Goal: Task Accomplishment & Management: Manage account settings

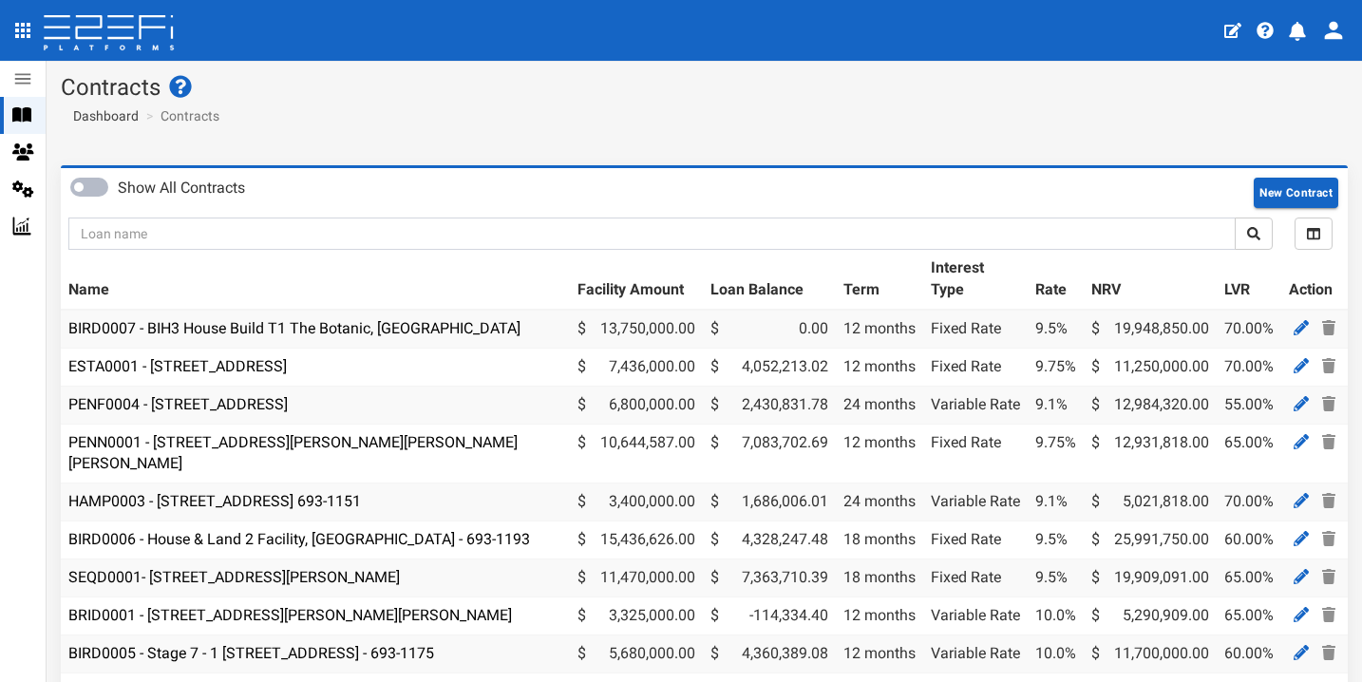
scroll to position [84, 0]
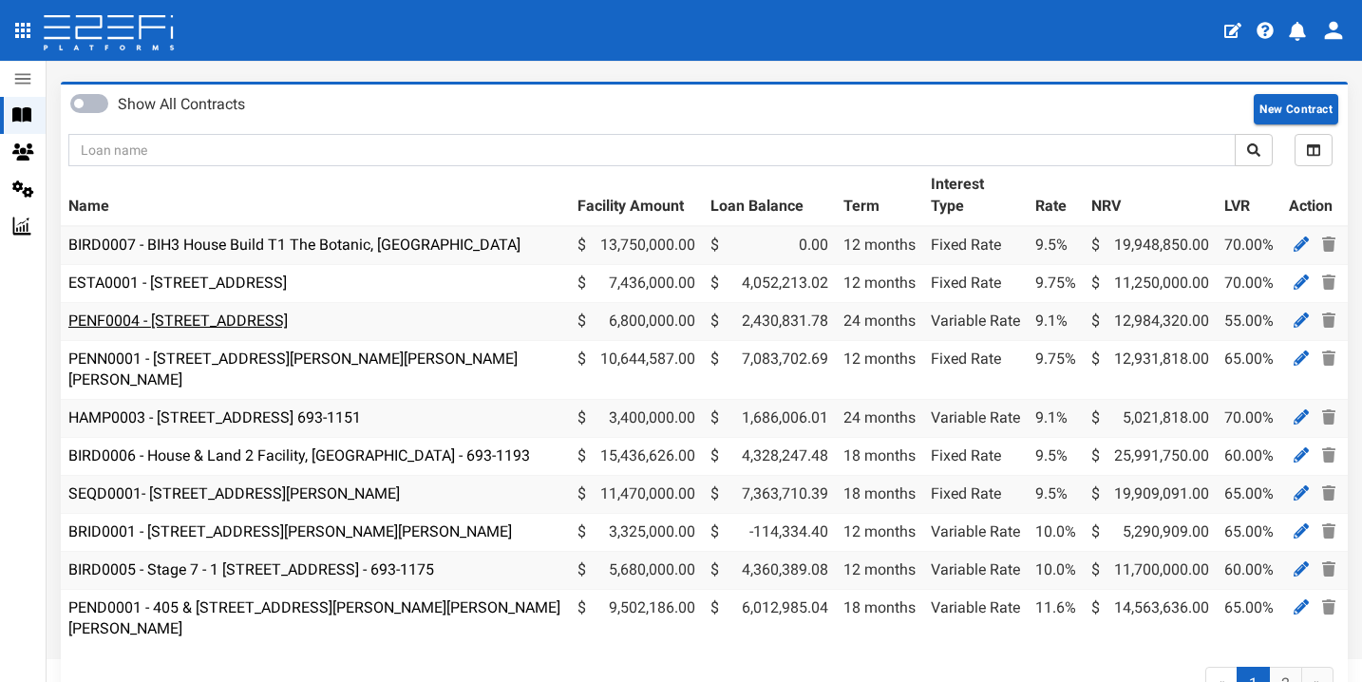
click at [288, 312] on link "PENF0004 - [STREET_ADDRESS]" at bounding box center [177, 321] width 219 height 18
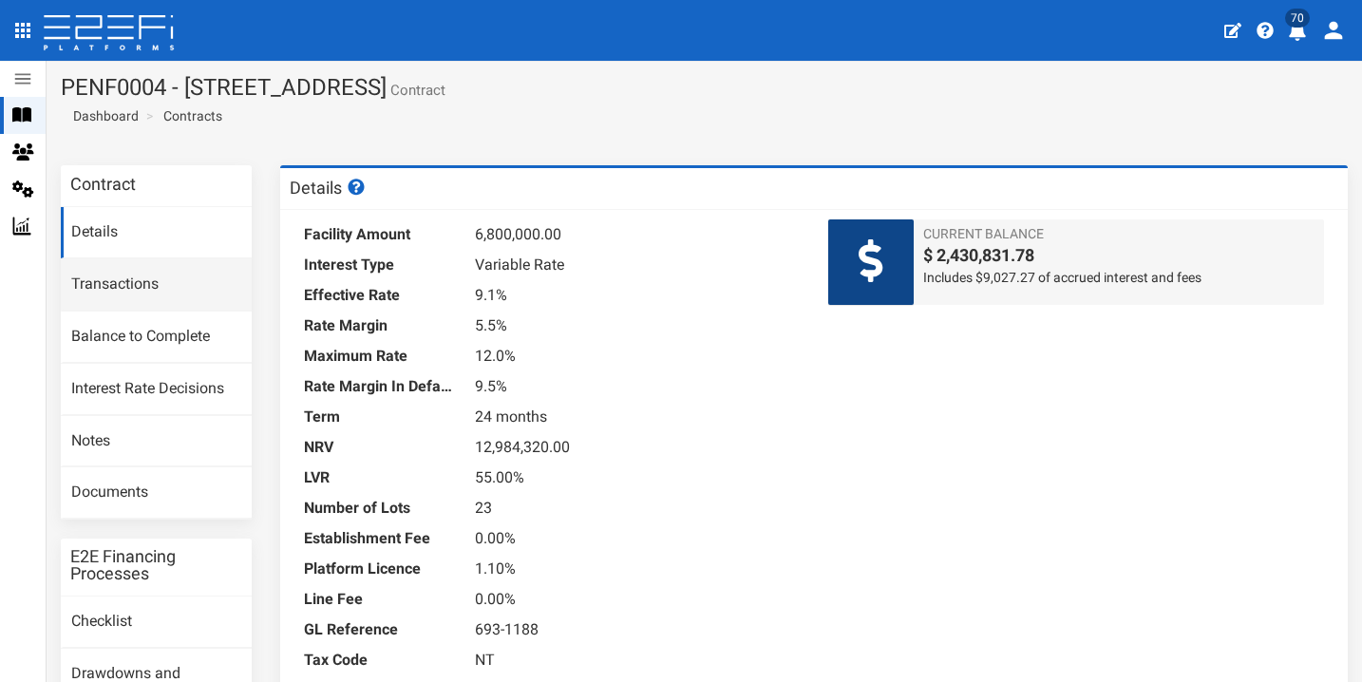
click at [168, 269] on link "Transactions" at bounding box center [156, 284] width 191 height 51
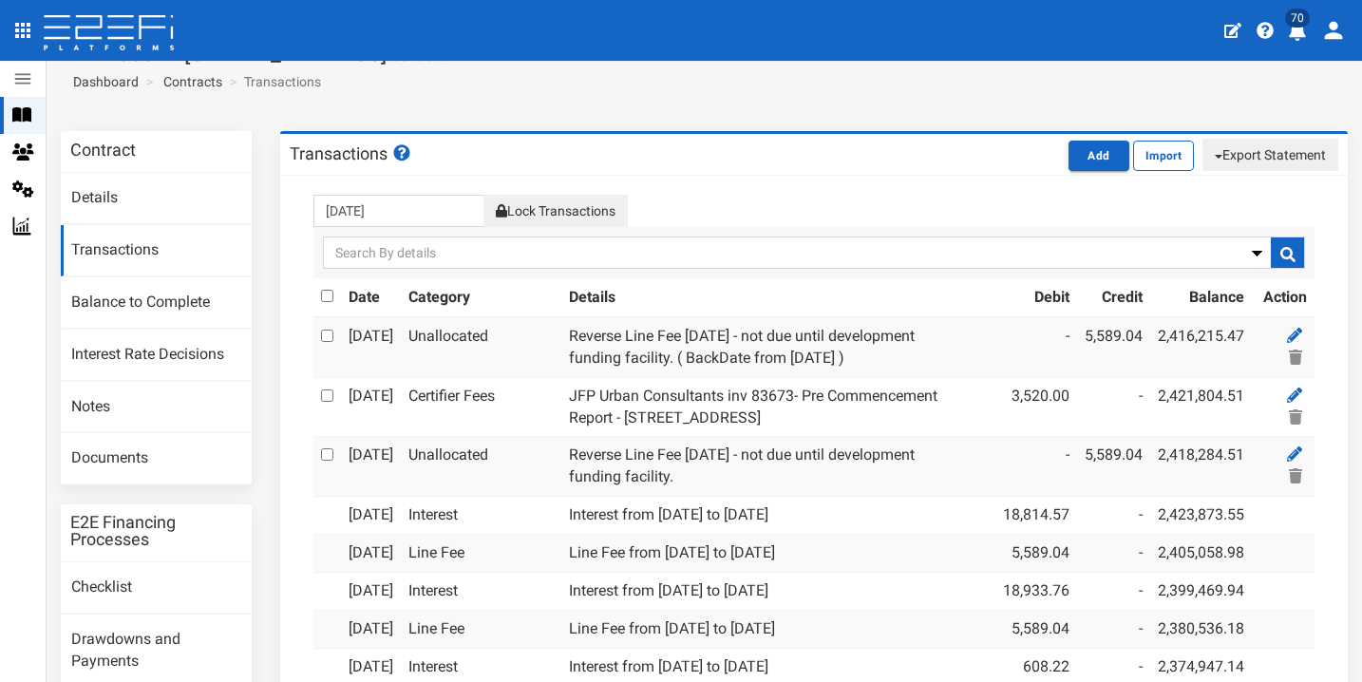
scroll to position [53, 0]
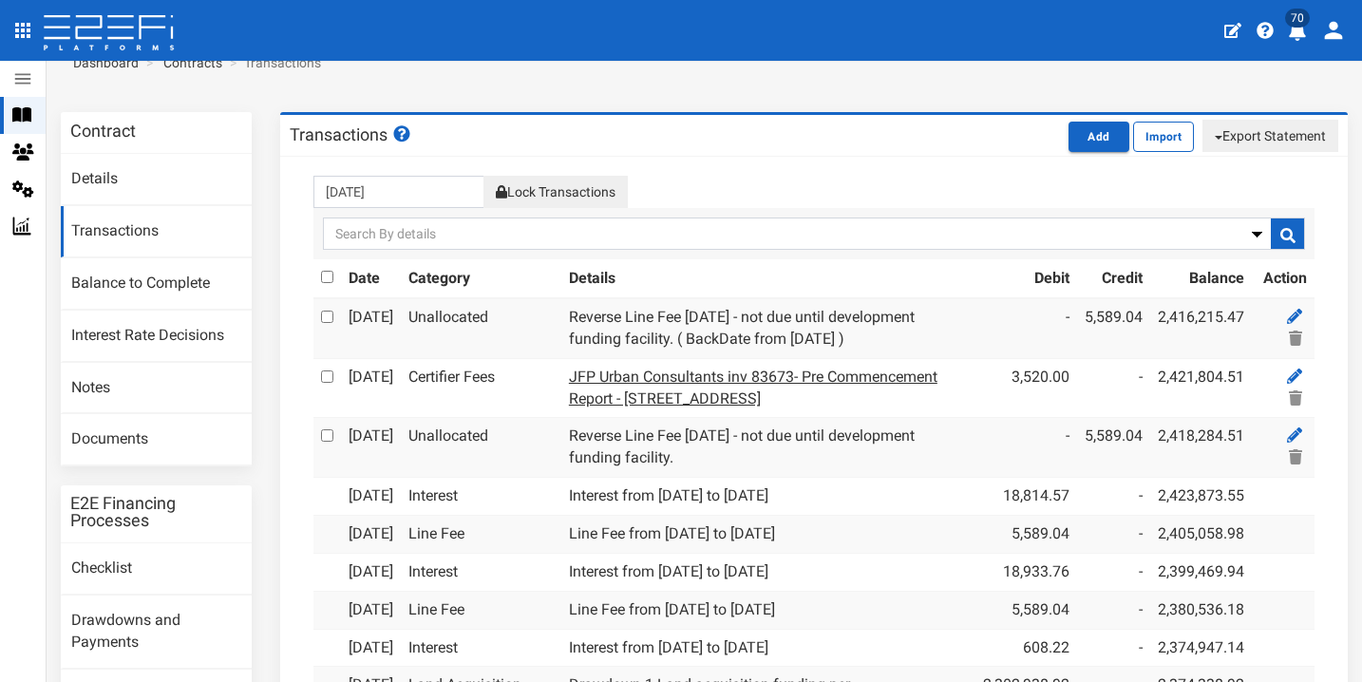
click at [777, 371] on link "JFP Urban Consultants inv 83673- Pre Commencement Report - 85 Kraft Road" at bounding box center [753, 388] width 368 height 40
click at [1287, 368] on icon at bounding box center [1294, 375] width 15 height 15
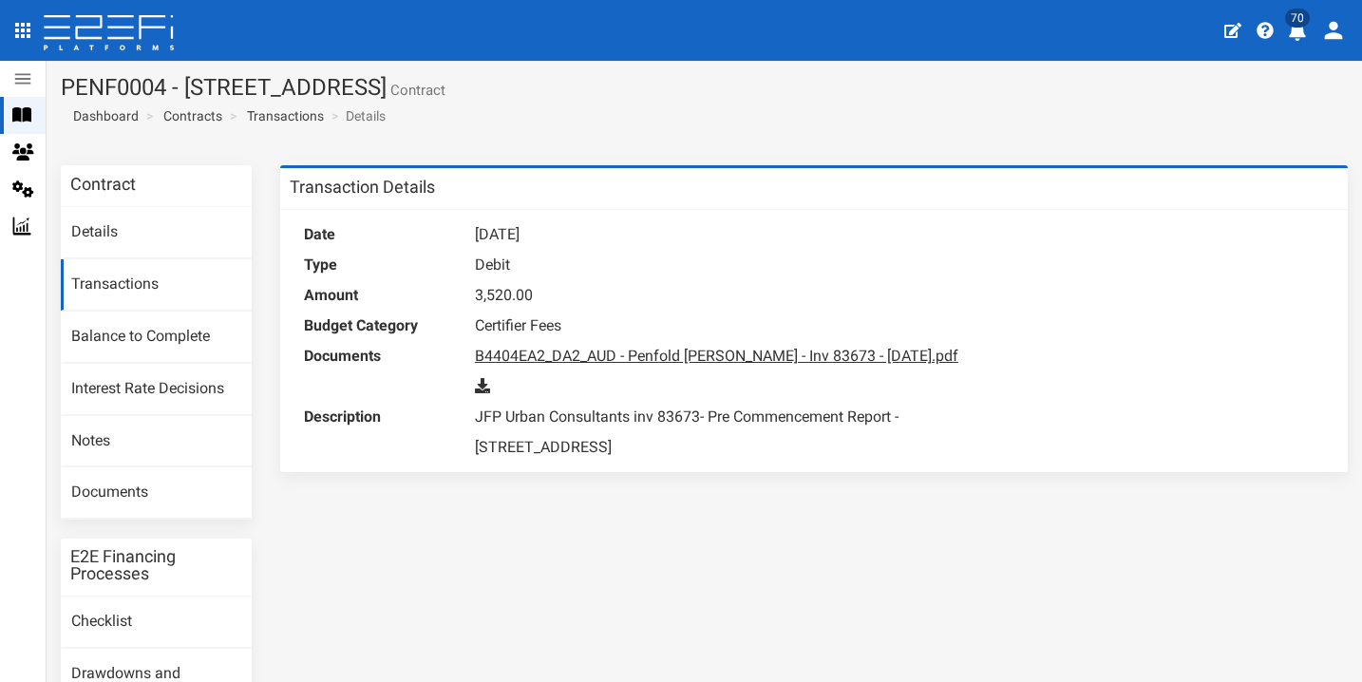
click at [759, 349] on link "B4404EA2_DA2_AUD - Penfold Kraft PL - Inv 83673 - May 2025.pdf" at bounding box center [716, 356] width 483 height 18
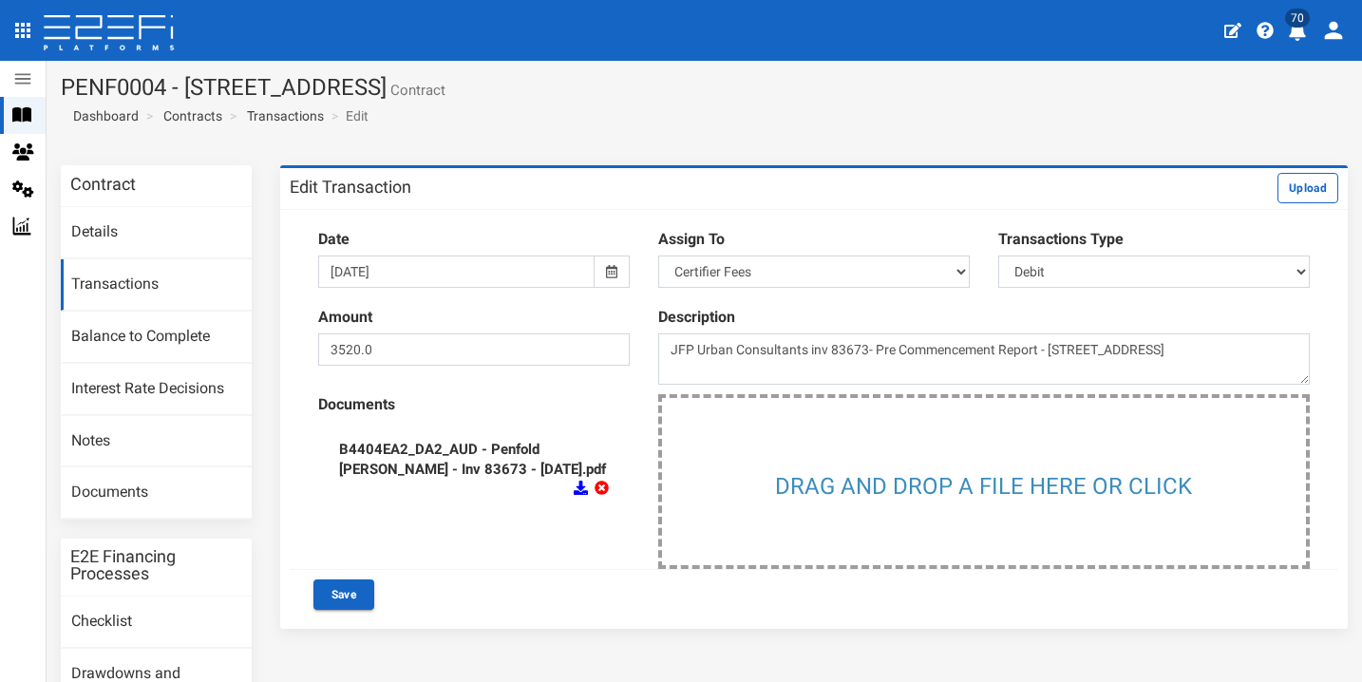
click at [606, 271] on icon at bounding box center [611, 271] width 11 height 13
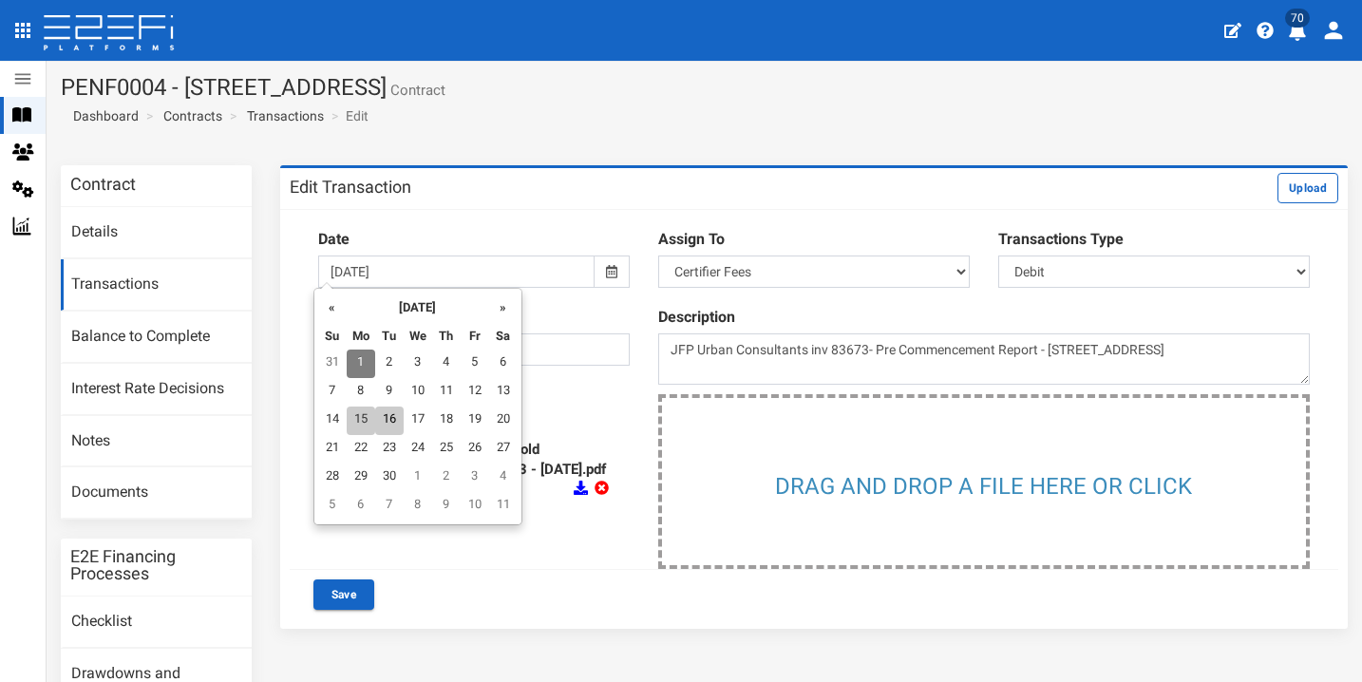
click at [365, 415] on td "15" at bounding box center [361, 420] width 28 height 28
type input "[DATE]"
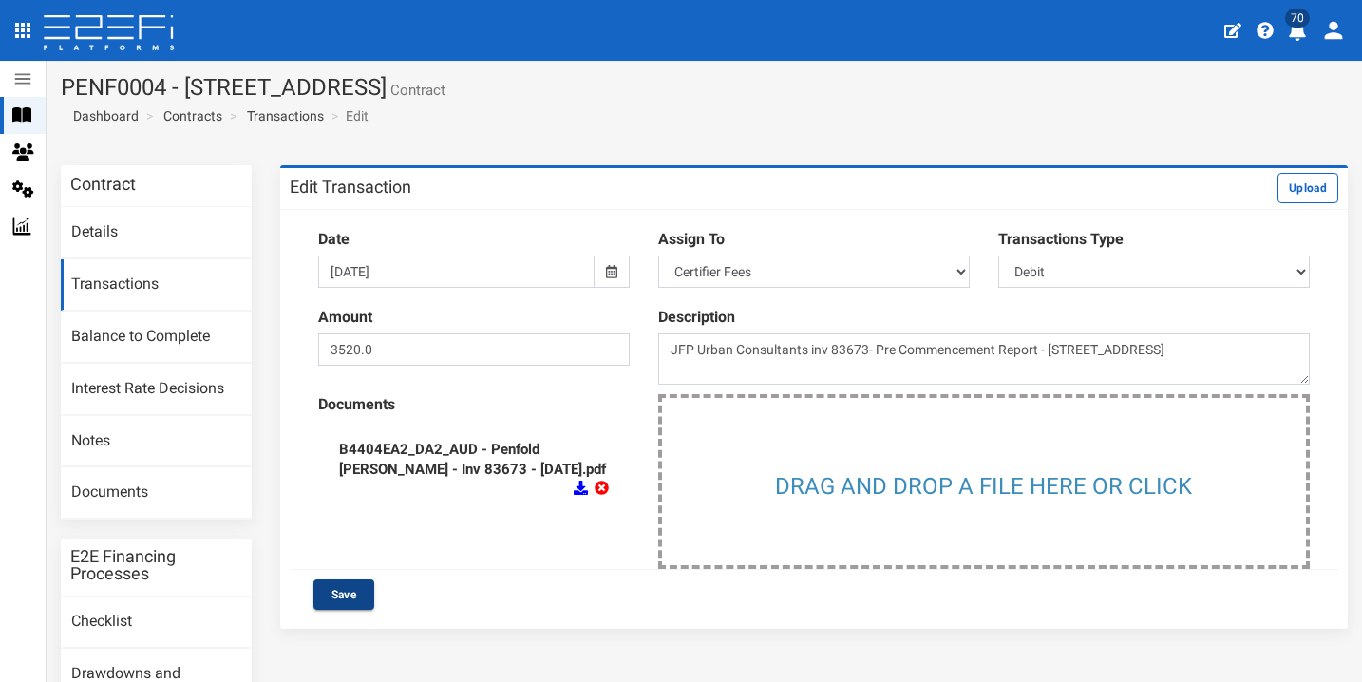
click at [353, 589] on button "Save" at bounding box center [343, 594] width 61 height 30
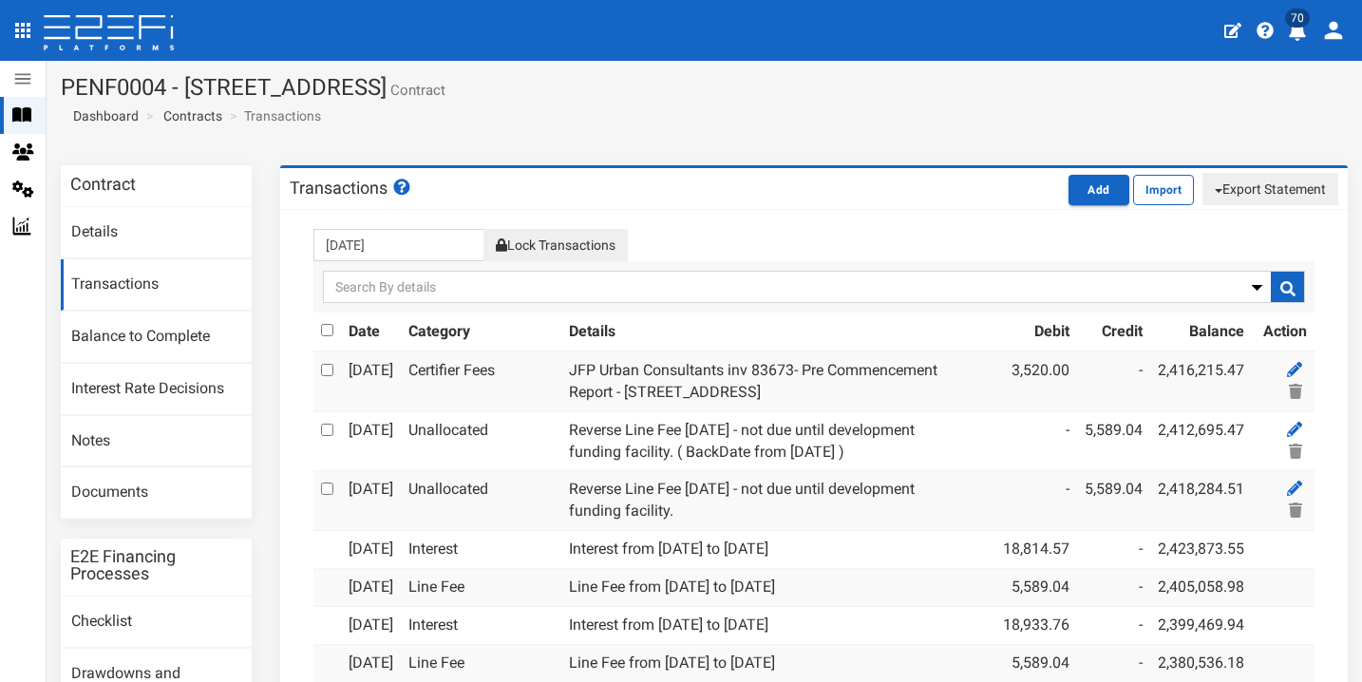
click at [25, 116] on icon at bounding box center [21, 115] width 19 height 14
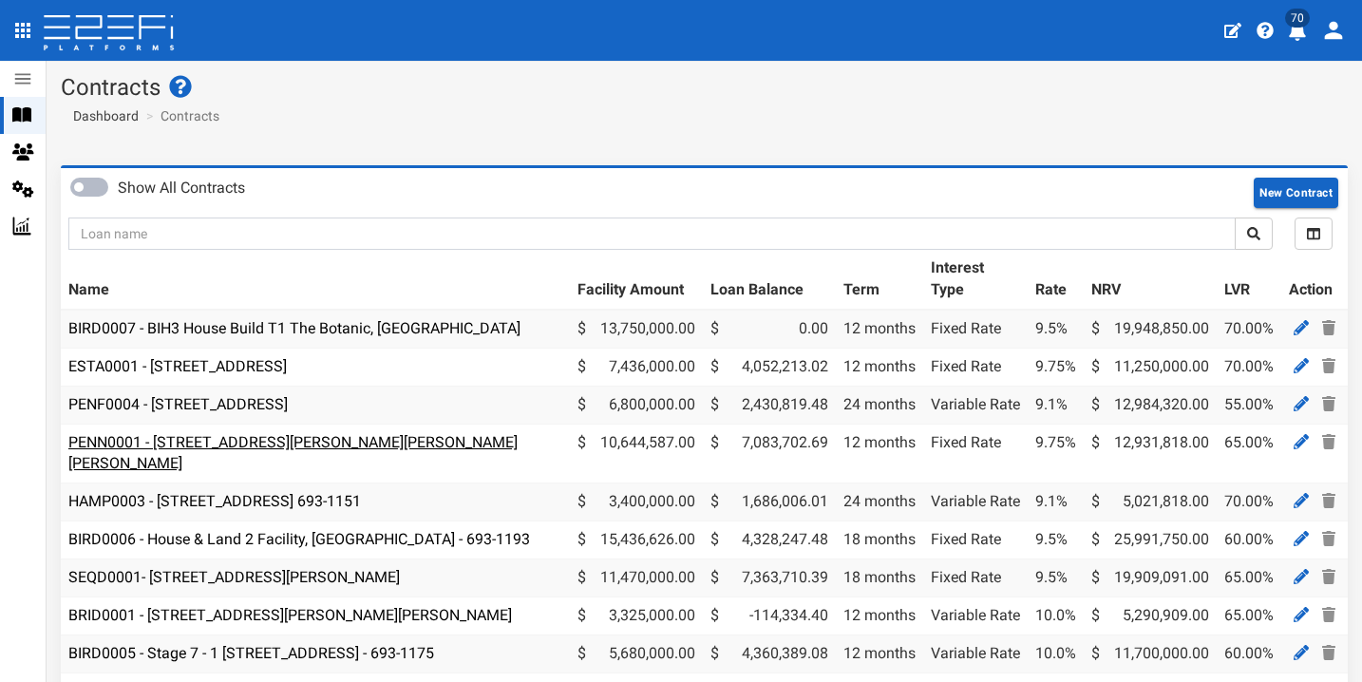
click at [235, 433] on link "PENN0001 - 206 Graham Road, Bridgeman Downs - 693-1185" at bounding box center [292, 453] width 449 height 40
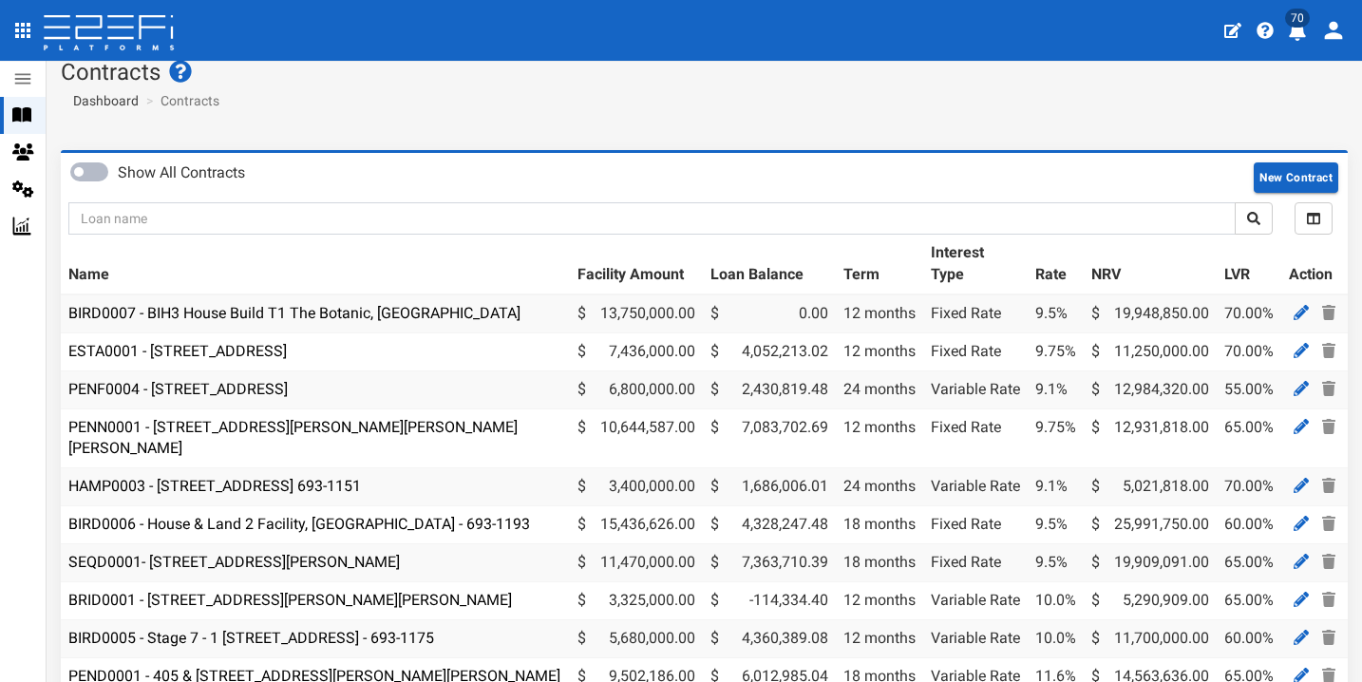
scroll to position [42, 0]
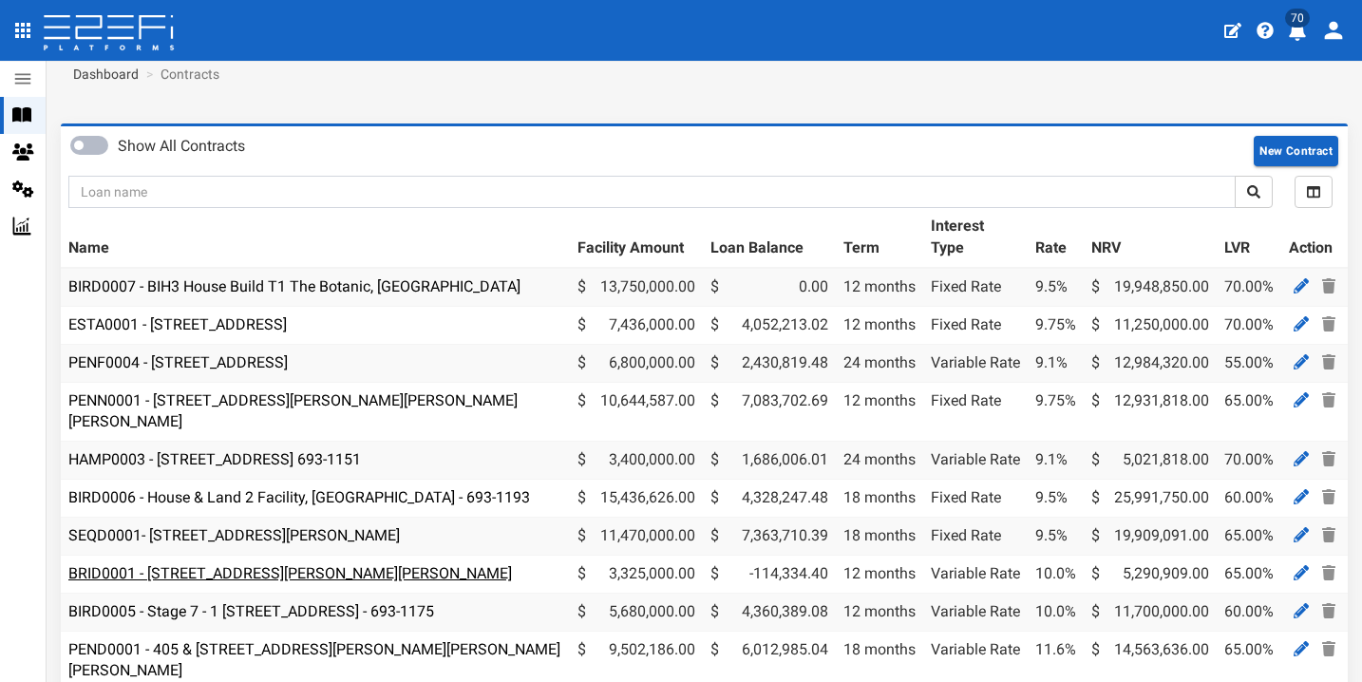
click at [303, 564] on link "BRID0001 - [STREET_ADDRESS][PERSON_NAME][PERSON_NAME]" at bounding box center [290, 573] width 444 height 18
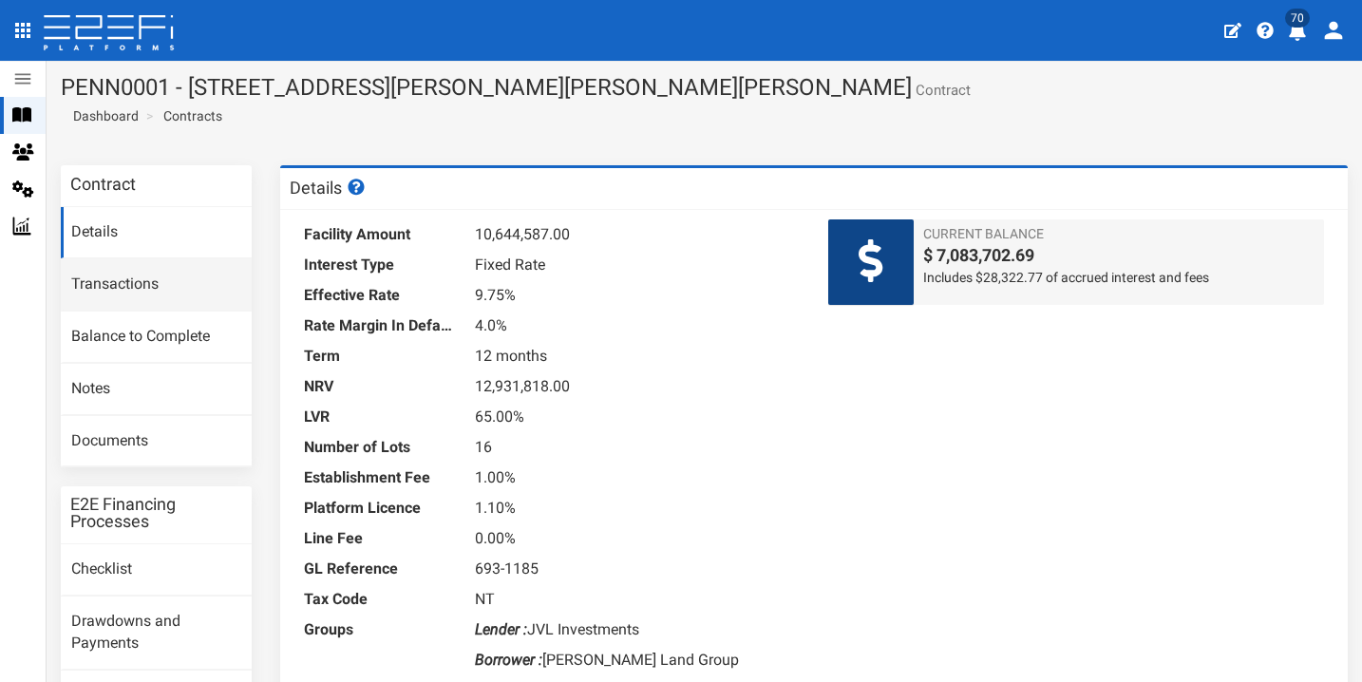
click at [206, 274] on link "Transactions" at bounding box center [156, 284] width 191 height 51
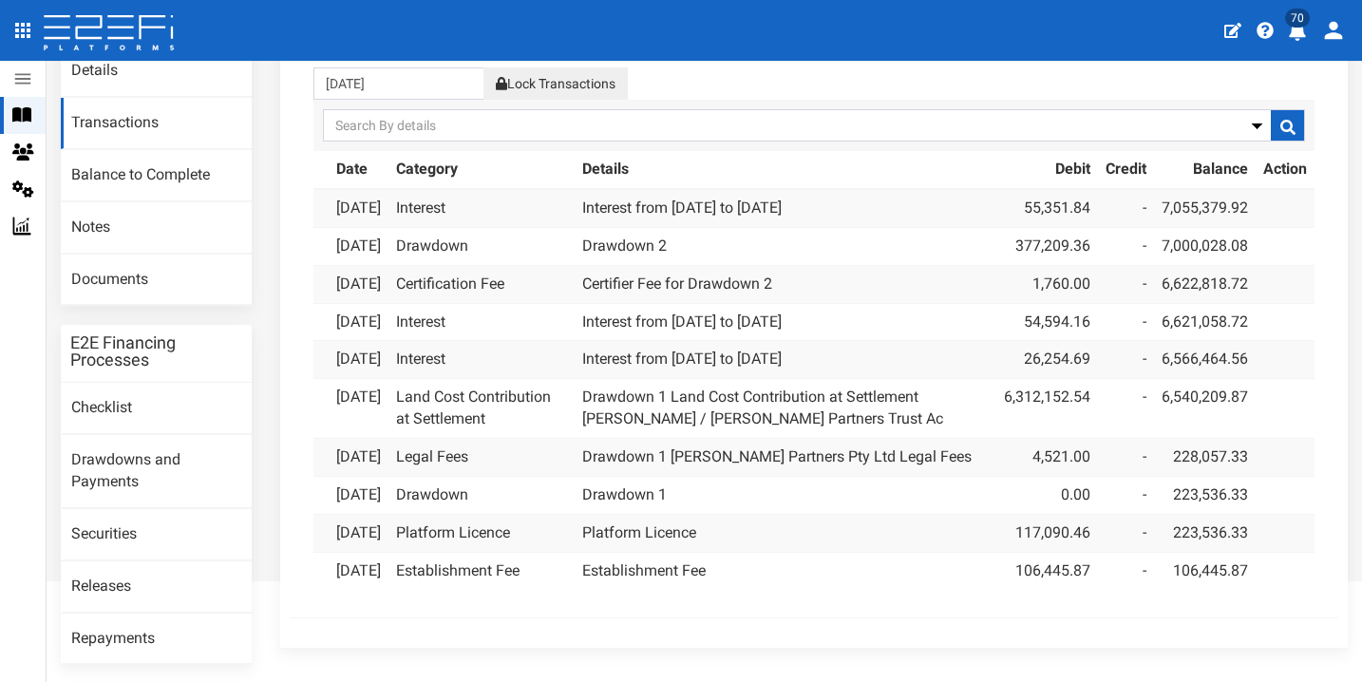
scroll to position [142, 0]
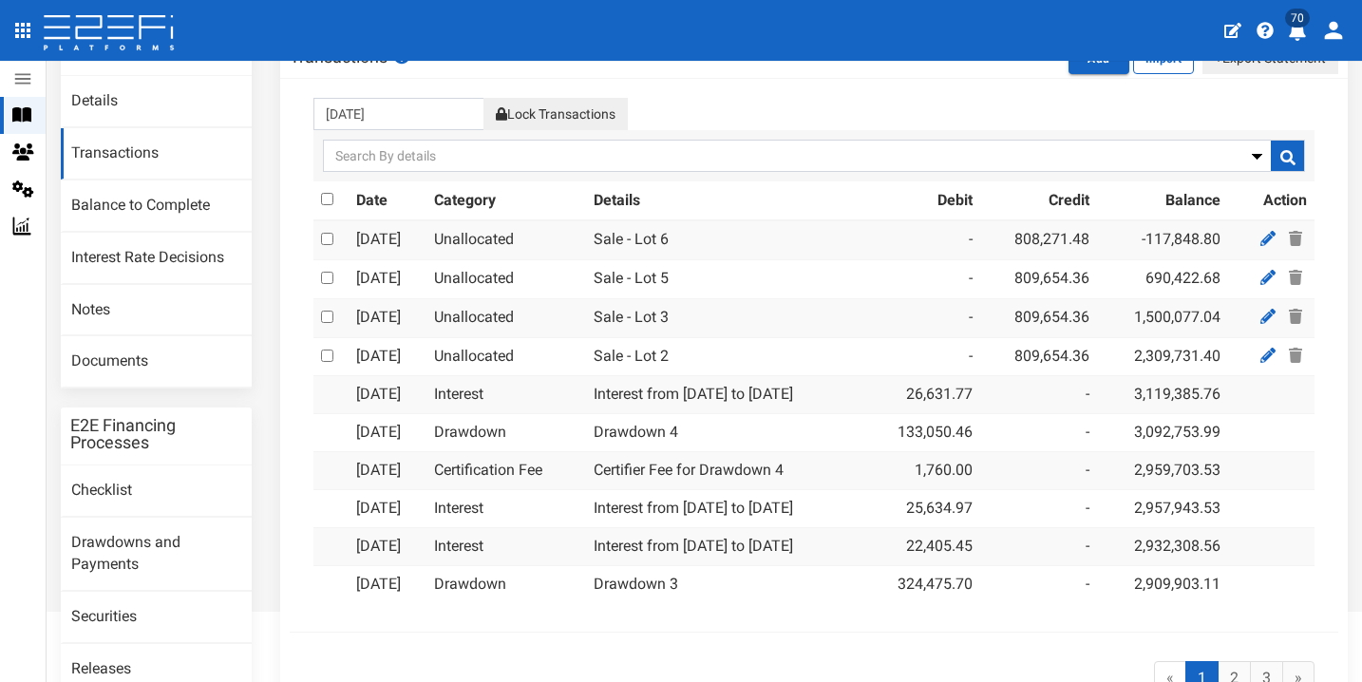
scroll to position [144, 0]
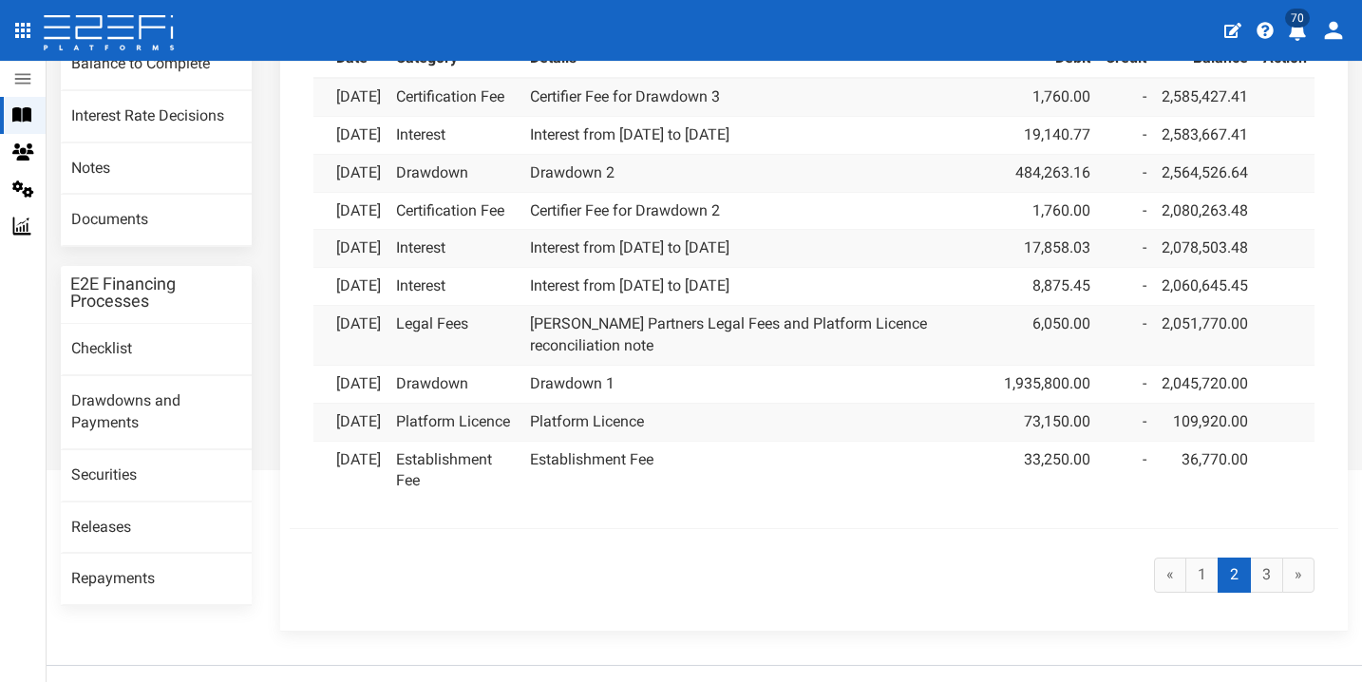
scroll to position [403, 0]
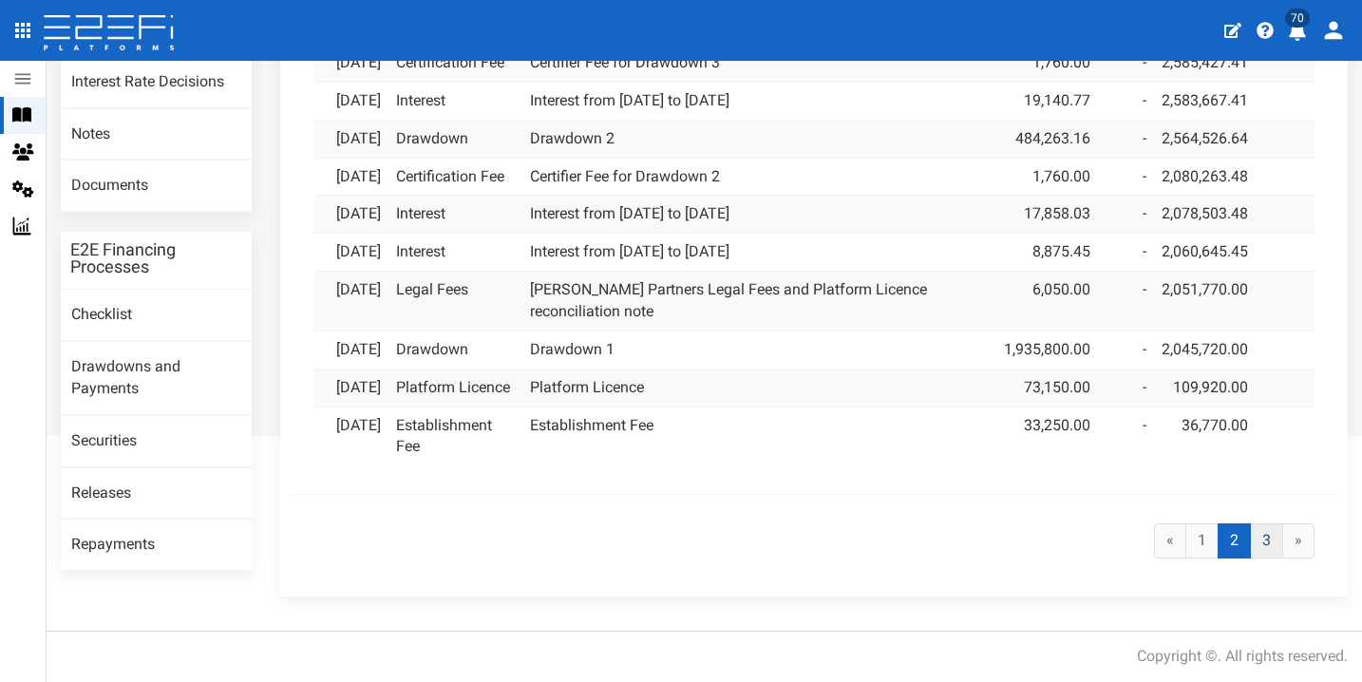
click at [1250, 558] on link "3" at bounding box center [1266, 540] width 33 height 35
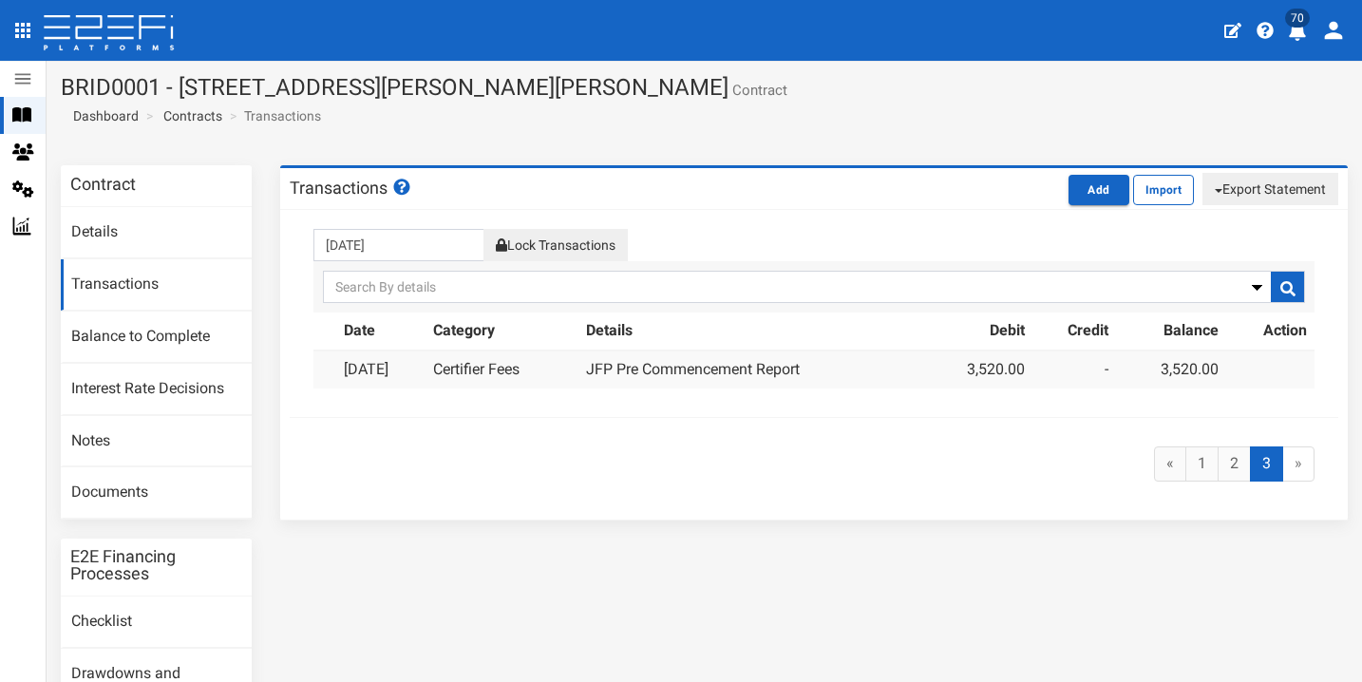
click at [21, 102] on div "Contracts" at bounding box center [23, 115] width 46 height 37
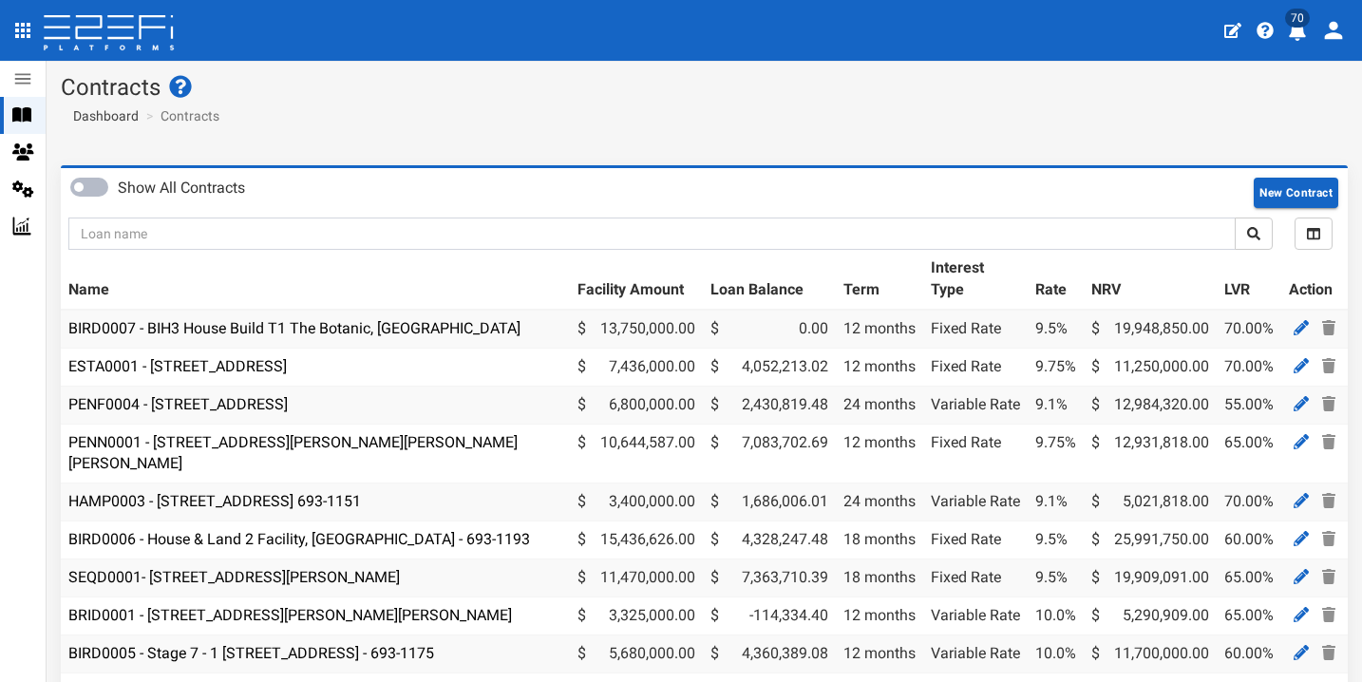
click at [1294, 28] on icon "profile" at bounding box center [1297, 31] width 17 height 19
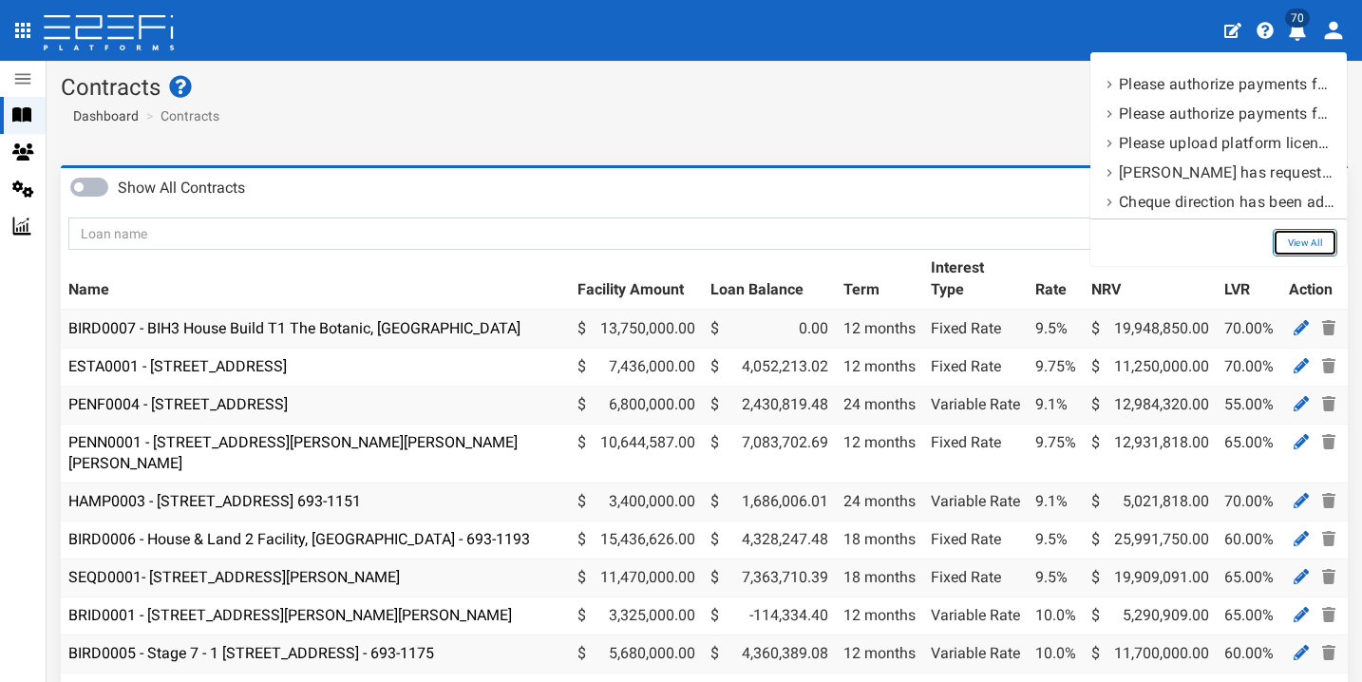
click at [1293, 236] on link "View All" at bounding box center [1305, 243] width 65 height 28
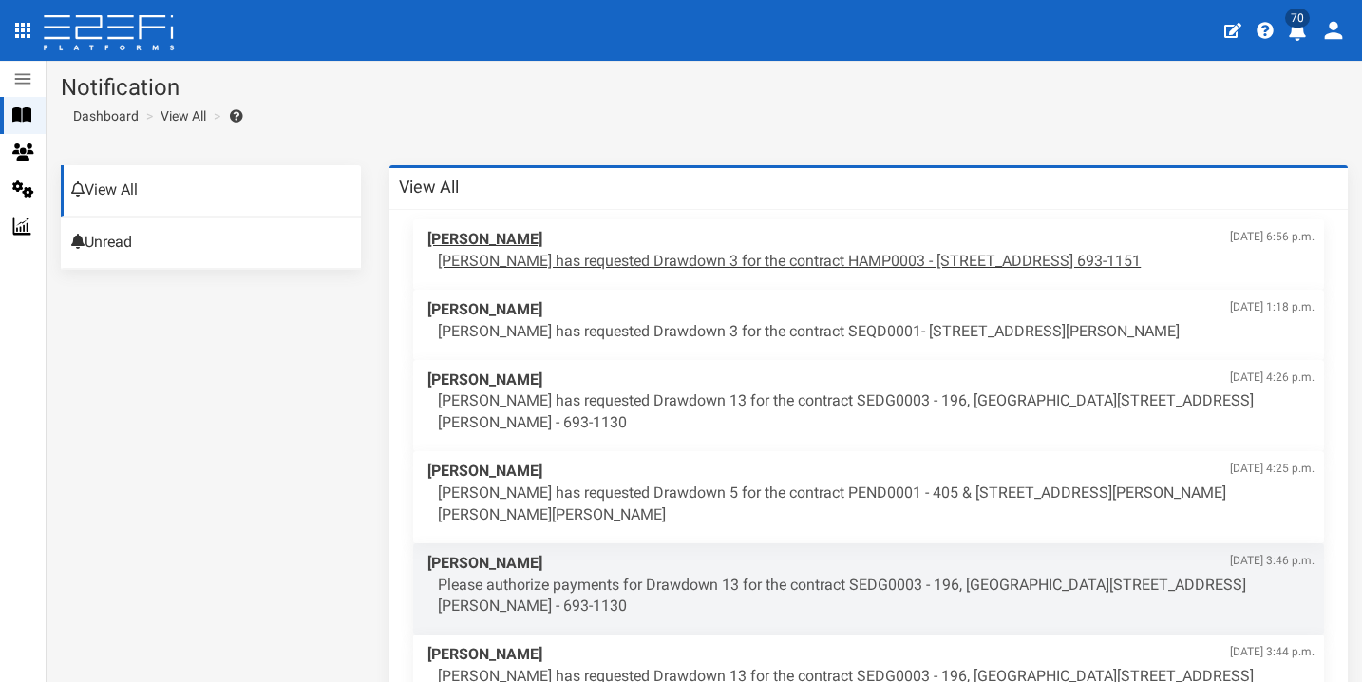
click at [809, 248] on span "[PERSON_NAME] [DATE] 6:56 p.m." at bounding box center [870, 240] width 887 height 22
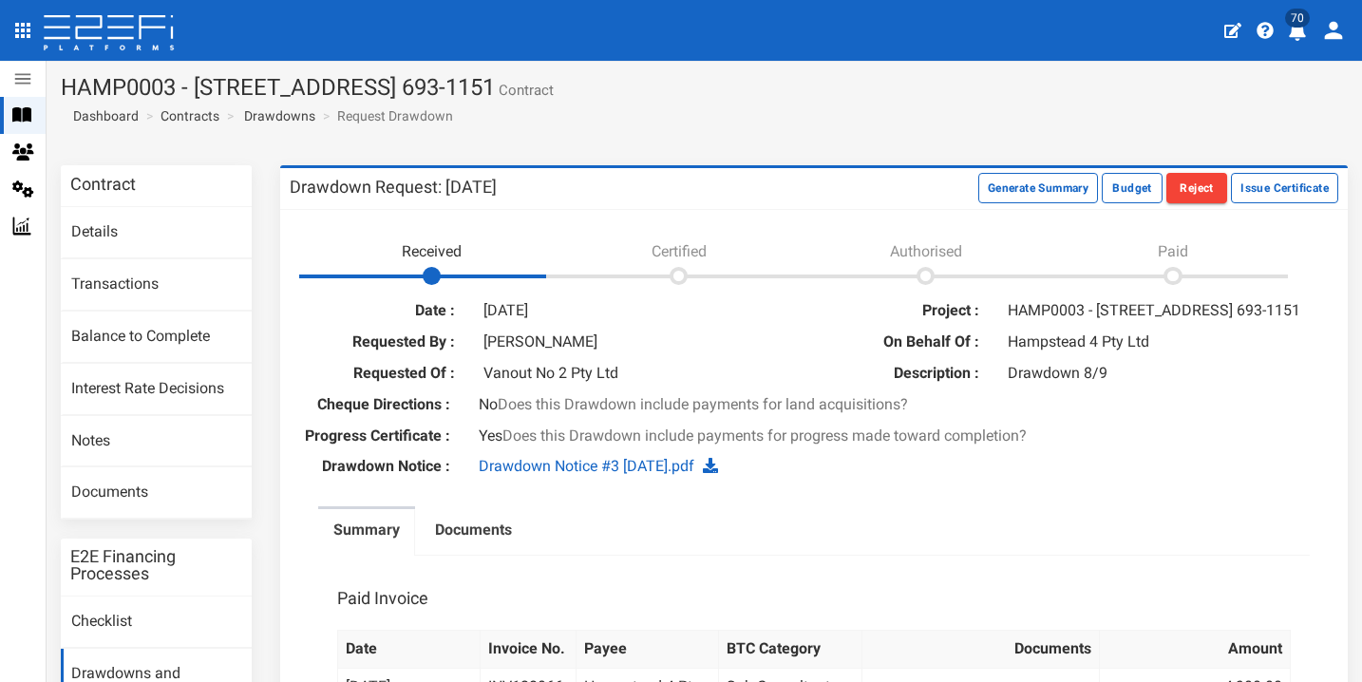
click at [17, 115] on icon at bounding box center [21, 115] width 19 height 14
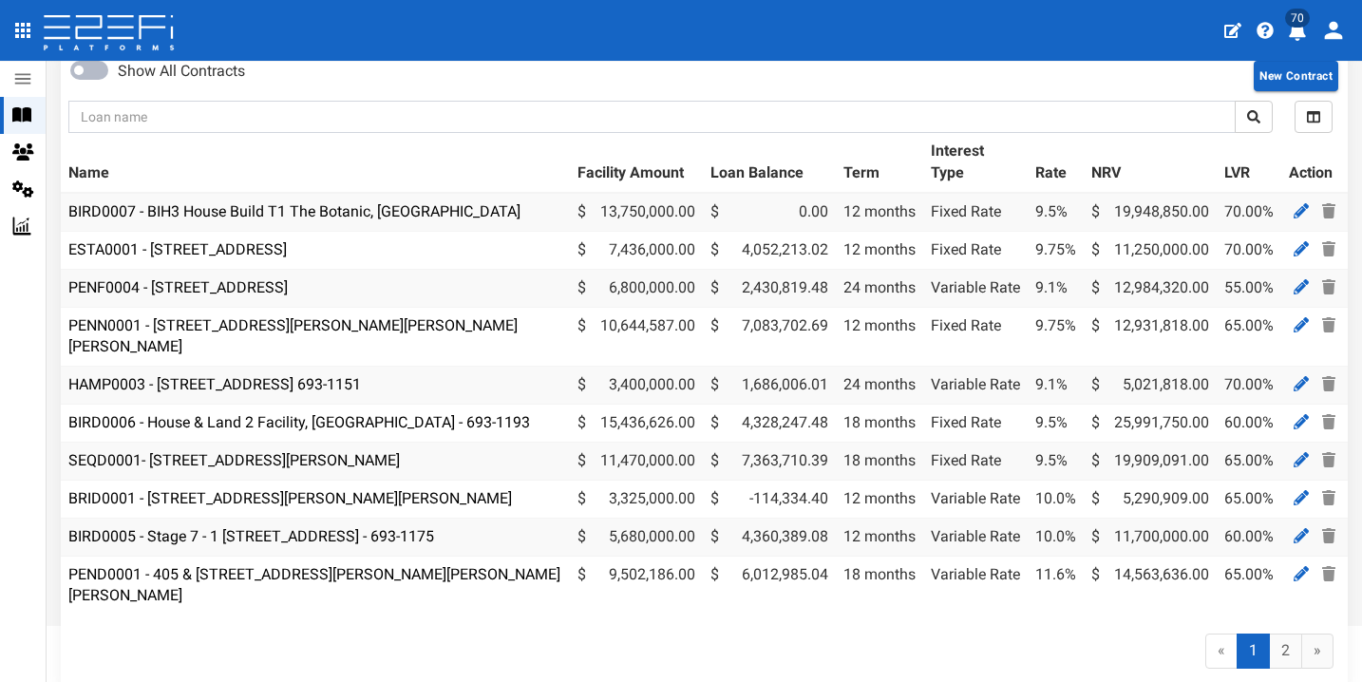
scroll to position [164, 0]
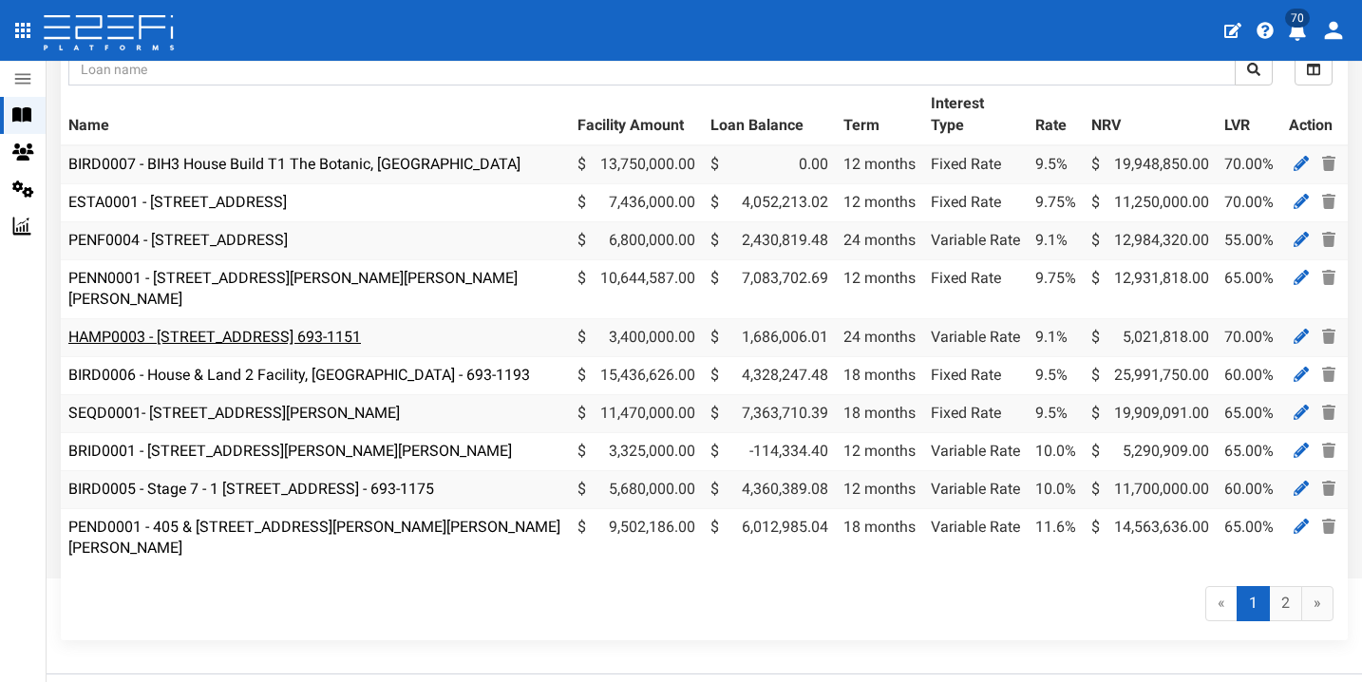
click at [361, 328] on link "HAMP0003 - [STREET_ADDRESS] 693-1151" at bounding box center [214, 337] width 293 height 18
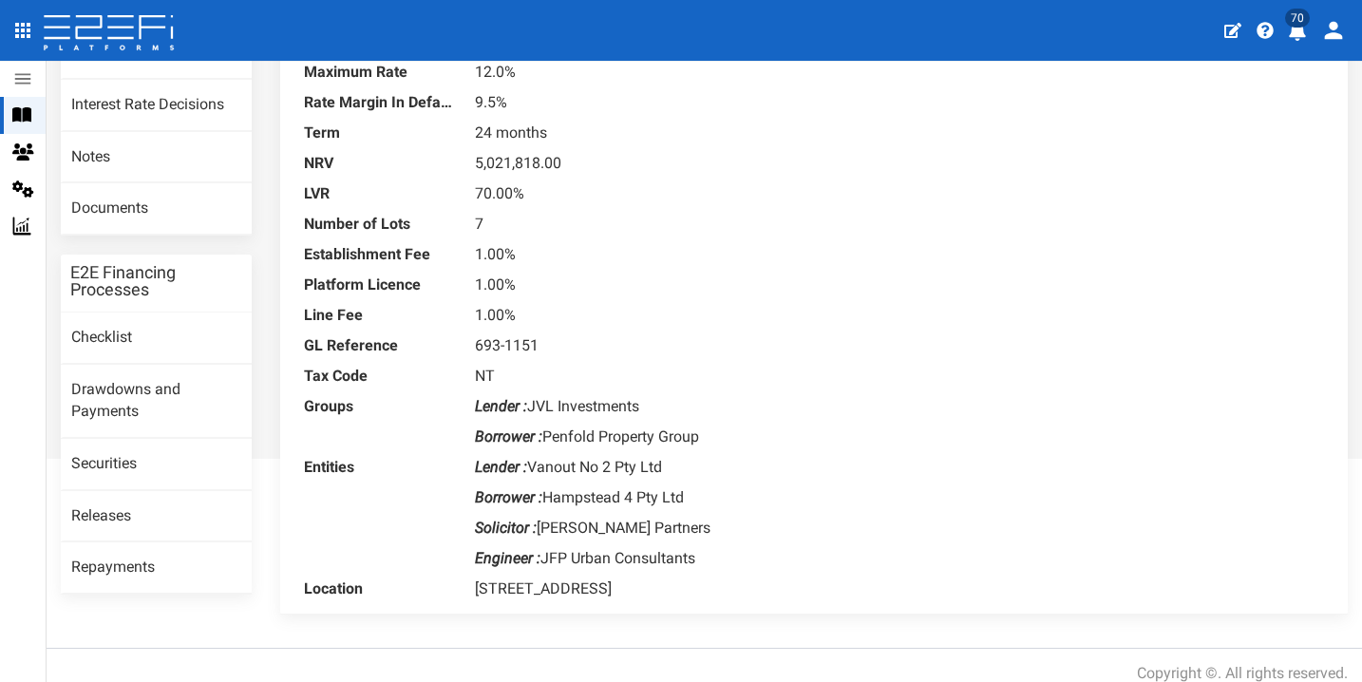
scroll to position [288, 0]
